Goal: Information Seeking & Learning: Understand process/instructions

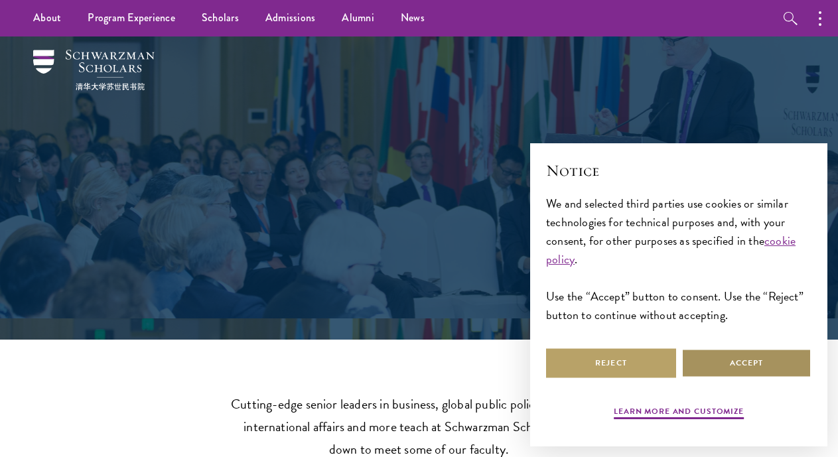
click at [740, 362] on button "Accept" at bounding box center [746, 363] width 130 height 30
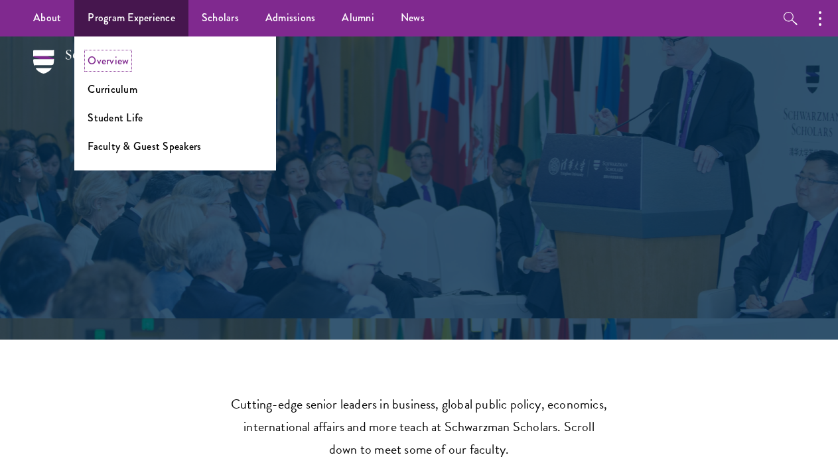
click at [102, 60] on link "Overview" at bounding box center [108, 60] width 41 height 15
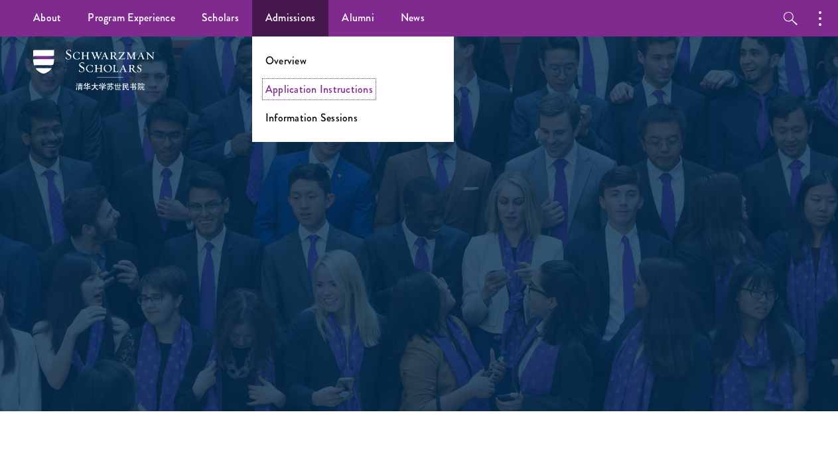
click at [290, 84] on link "Application Instructions" at bounding box center [318, 89] width 107 height 15
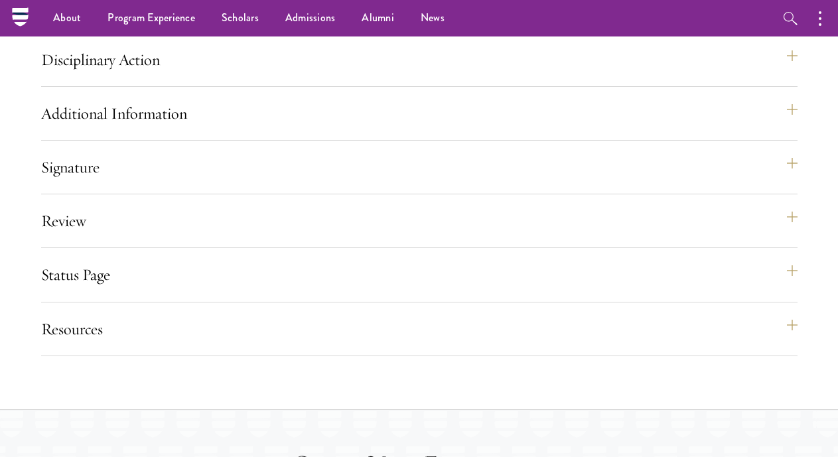
scroll to position [1459, 0]
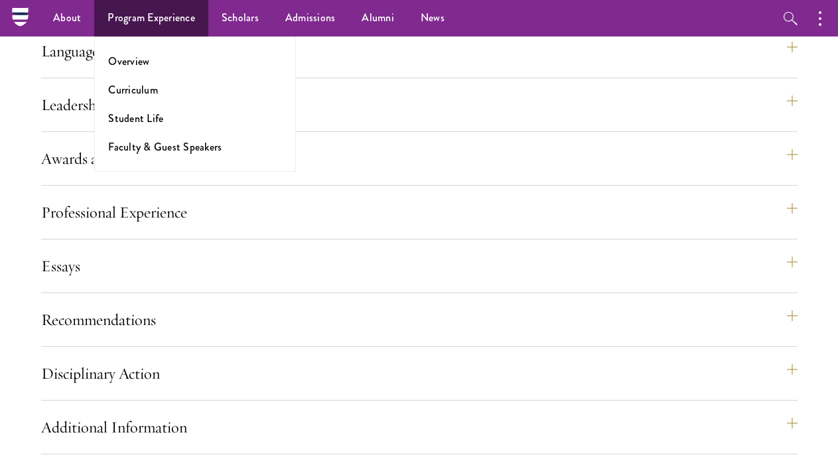
scroll to position [1194, 0]
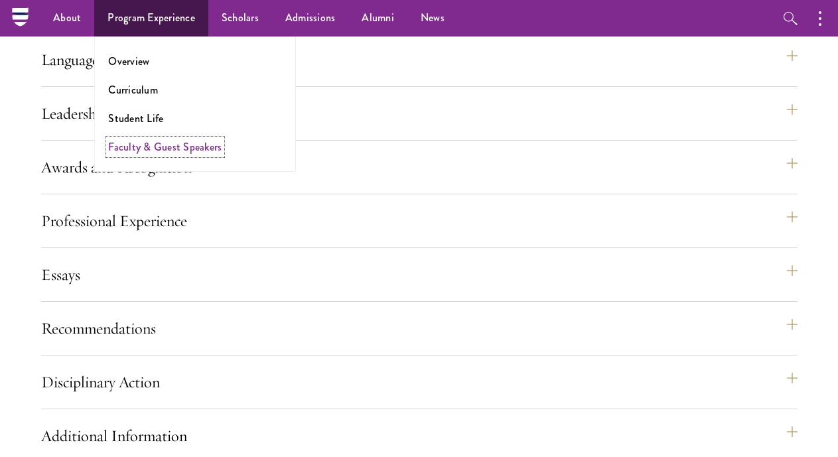
click at [133, 153] on link "Faculty & Guest Speakers" at bounding box center [164, 146] width 113 height 15
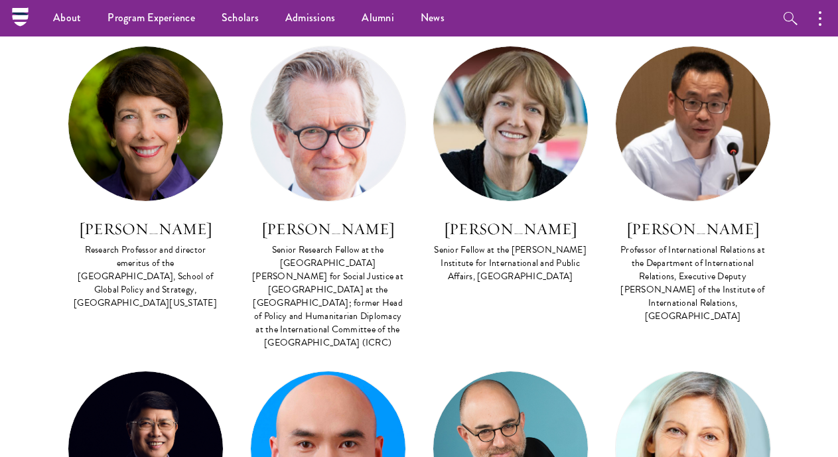
scroll to position [3383, 0]
